Goal: Task Accomplishment & Management: Manage account settings

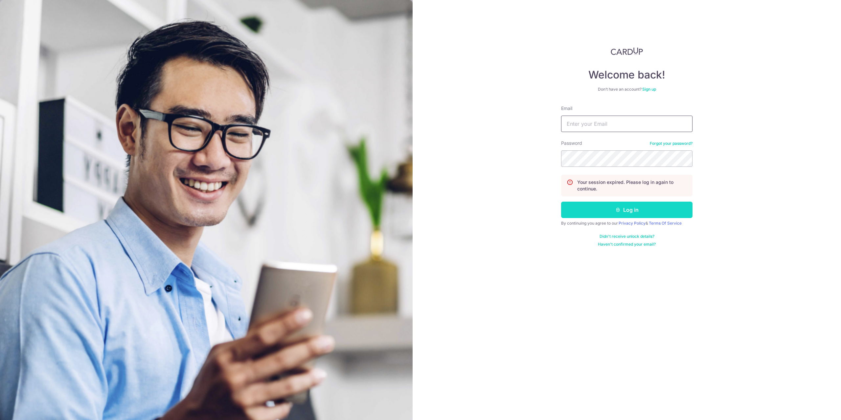
type input "[PERSON_NAME][EMAIL_ADDRESS][DOMAIN_NAME]"
click at [603, 210] on button "Log in" at bounding box center [626, 210] width 131 height 16
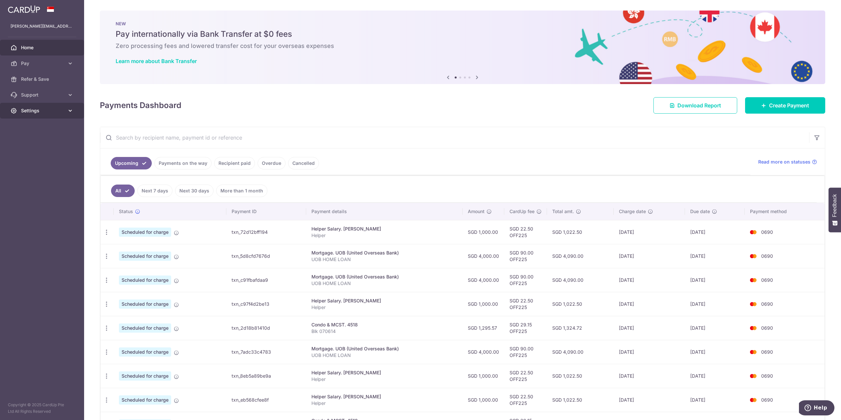
click at [51, 110] on span "Settings" at bounding box center [42, 110] width 43 height 7
click at [30, 144] on span "Logout" at bounding box center [42, 142] width 43 height 7
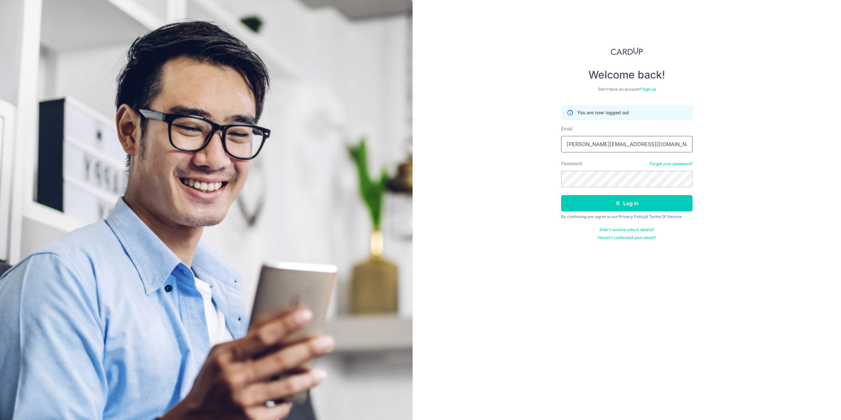
click at [620, 146] on input "[PERSON_NAME][EMAIL_ADDRESS][DOMAIN_NAME]" at bounding box center [626, 144] width 131 height 16
type input "[PERSON_NAME][EMAIL_ADDRESS][DOMAIN_NAME]"
click at [607, 200] on button "Log in" at bounding box center [626, 203] width 131 height 16
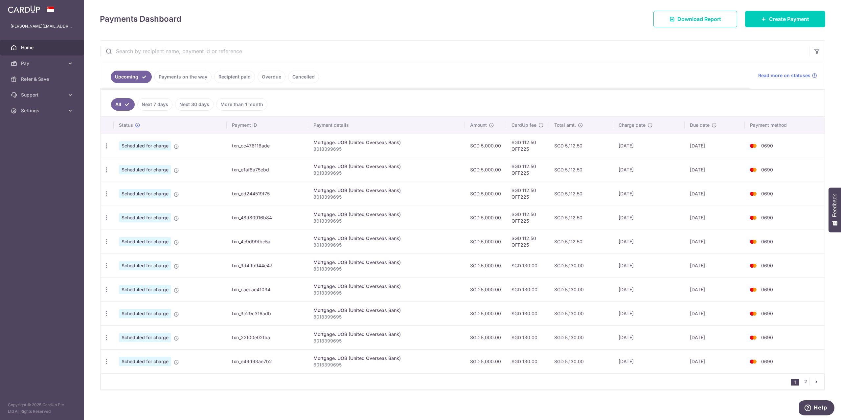
scroll to position [88, 0]
